Goal: Find specific page/section: Find specific page/section

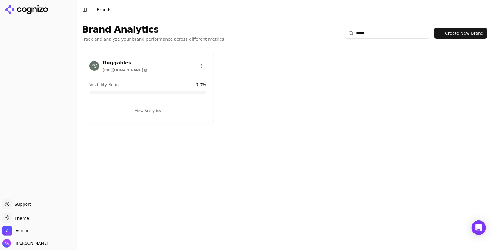
type input "*****"
click at [94, 64] on img at bounding box center [94, 66] width 10 height 10
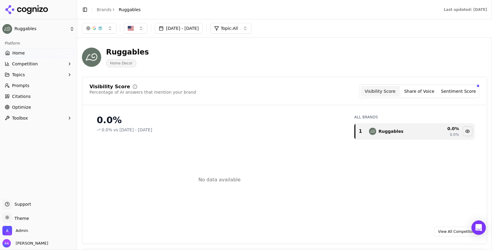
click at [52, 88] on link "Prompts" at bounding box center [38, 86] width 72 height 10
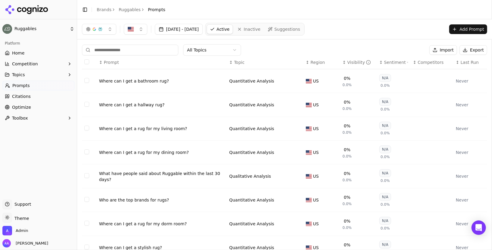
click at [146, 82] on div "Where can I get a bathroom rug?" at bounding box center [161, 81] width 125 height 6
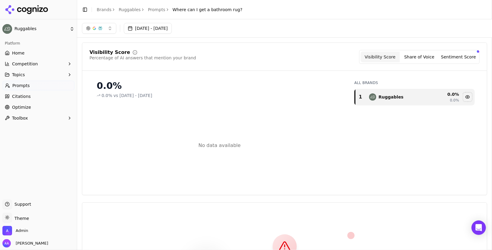
click at [28, 235] on div "Admin" at bounding box center [38, 232] width 72 height 12
click at [23, 234] on span "Admin" at bounding box center [15, 231] width 26 height 10
click at [109, 11] on link "Brands" at bounding box center [104, 9] width 15 height 5
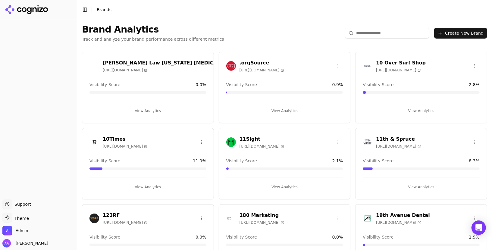
click at [376, 33] on input "search" at bounding box center [387, 33] width 84 height 11
click at [367, 33] on input "search" at bounding box center [387, 33] width 84 height 11
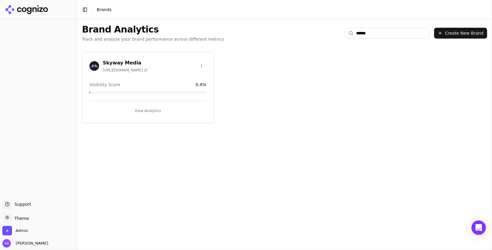
type input "******"
click at [92, 68] on img at bounding box center [94, 66] width 10 height 10
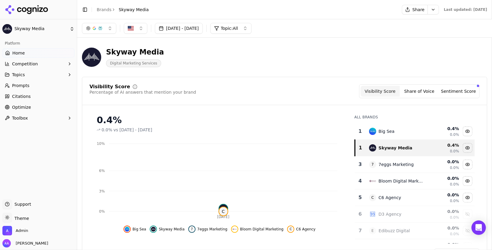
click at [302, 74] on header "Skyway Media Digital Marketing Services" at bounding box center [284, 59] width 405 height 34
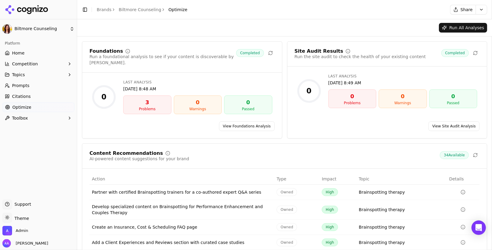
click at [241, 121] on link "View Foundations Analysis" at bounding box center [247, 126] width 56 height 10
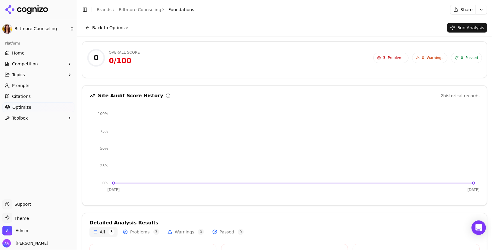
click at [142, 11] on link "Biltmore Counseling" at bounding box center [140, 10] width 42 height 6
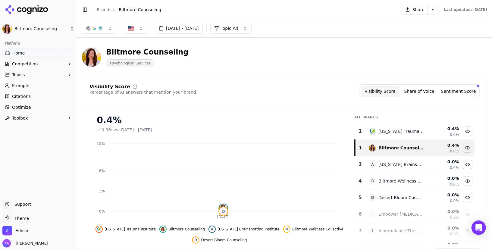
click at [28, 106] on span "Optimize" at bounding box center [21, 107] width 19 height 6
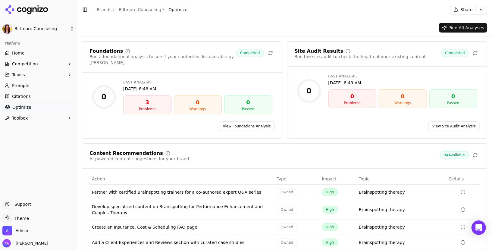
click at [33, 100] on link "Citations" at bounding box center [38, 97] width 72 height 10
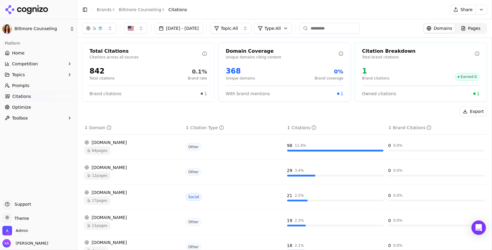
click at [44, 14] on div at bounding box center [38, 9] width 77 height 19
click at [43, 11] on icon at bounding box center [27, 9] width 44 height 9
click at [134, 11] on html "Biltmore Counseling Platform Home Competition Topics Prompts Citations Optimize…" at bounding box center [246, 125] width 492 height 250
click at [135, 8] on html "Biltmore Counseling Platform Home Competition Topics Prompts Citations Optimize…" at bounding box center [246, 125] width 492 height 250
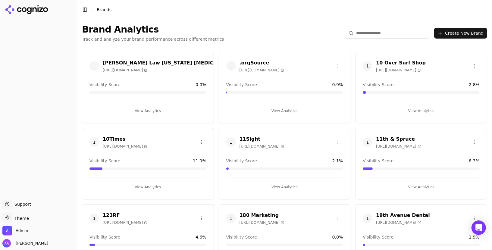
click at [371, 30] on input "search" at bounding box center [387, 33] width 84 height 11
click at [370, 33] on input "search" at bounding box center [387, 33] width 84 height 11
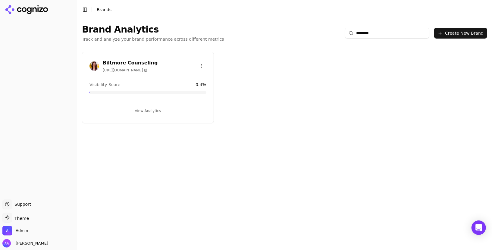
type input "********"
click at [148, 68] on span "[URL][DOMAIN_NAME]" at bounding box center [125, 70] width 45 height 5
click at [201, 132] on div "Brand Analytics Track and analyze your brand performance across different metri…" at bounding box center [284, 134] width 415 height 231
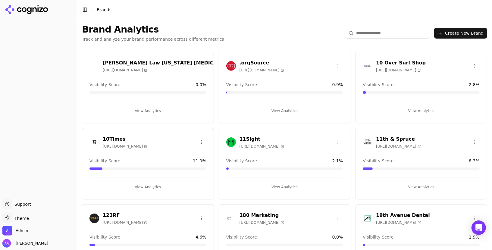
click at [366, 34] on input "search" at bounding box center [387, 33] width 84 height 11
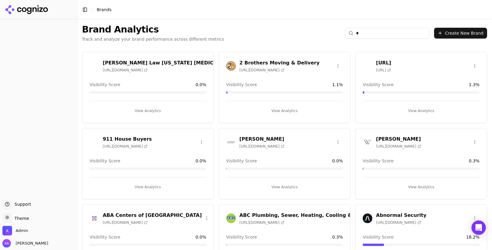
click at [366, 34] on input "*" at bounding box center [387, 33] width 84 height 11
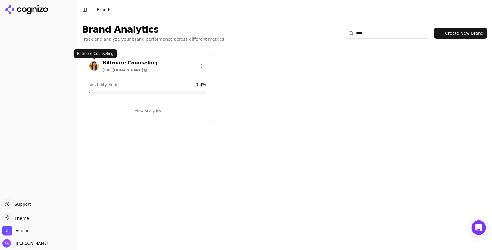
type input "****"
click at [93, 65] on img at bounding box center [94, 66] width 10 height 10
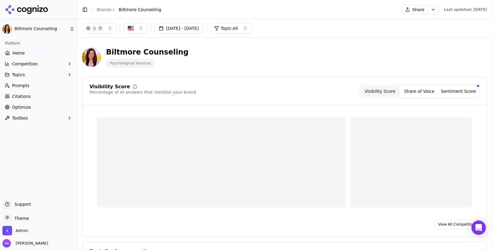
click at [33, 102] on ul "Home Competition Topics Prompts Citations Optimize Toolbox" at bounding box center [38, 85] width 72 height 75
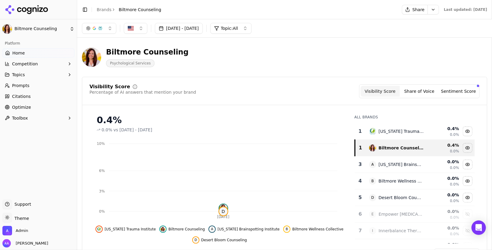
click at [33, 104] on link "Optimize" at bounding box center [38, 107] width 72 height 10
